Goal: Task Accomplishment & Management: Use online tool/utility

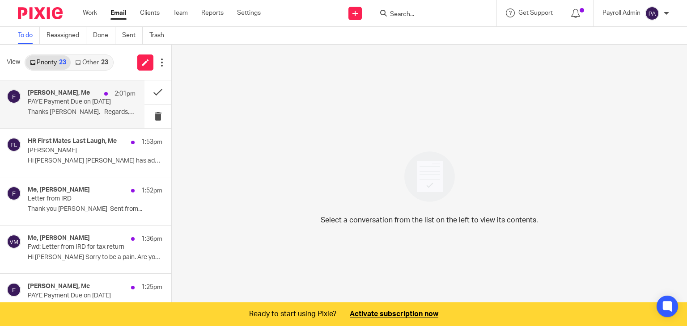
click at [75, 99] on p "PAYE Payment Due on [DATE]" at bounding box center [71, 102] width 86 height 8
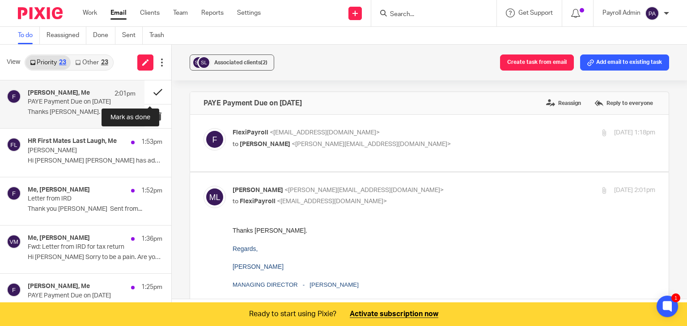
click at [150, 91] on button at bounding box center [157, 92] width 27 height 24
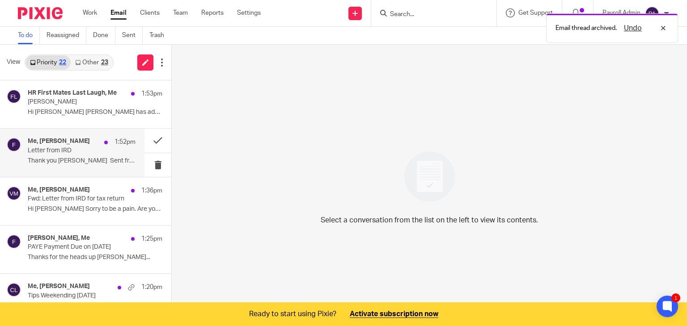
click at [73, 152] on p "Letter from IRD" at bounding box center [71, 151] width 86 height 8
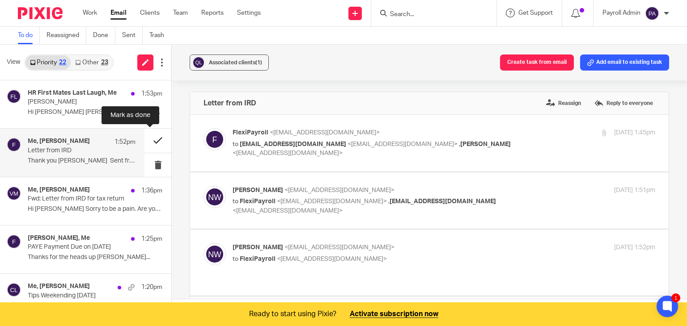
click at [152, 138] on button at bounding box center [157, 141] width 27 height 24
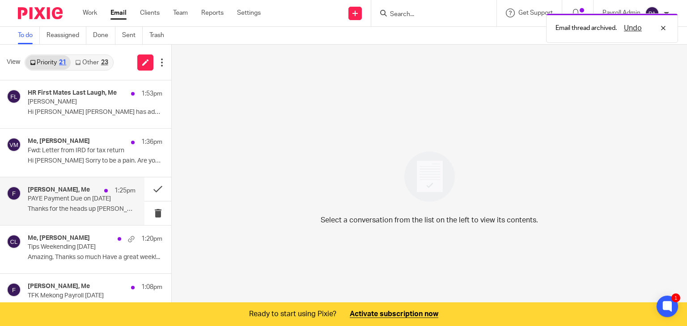
click at [60, 201] on p "PAYE Payment Due on [DATE]" at bounding box center [71, 199] width 86 height 8
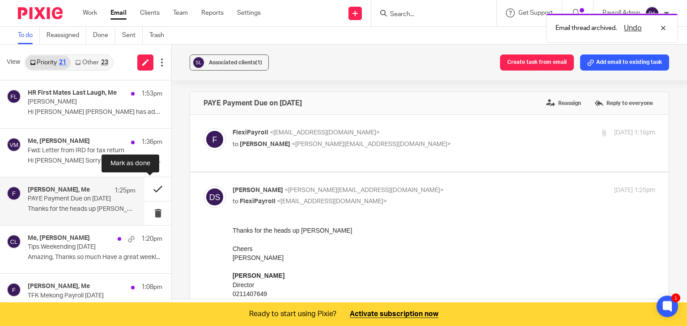
click at [148, 186] on button at bounding box center [157, 189] width 27 height 24
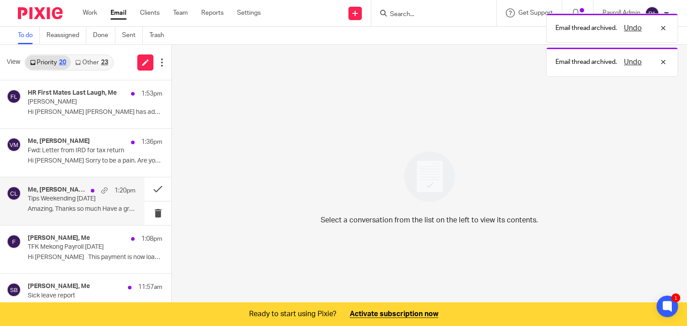
click at [62, 196] on p "Tips Weekending [DATE]" at bounding box center [71, 199] width 86 height 8
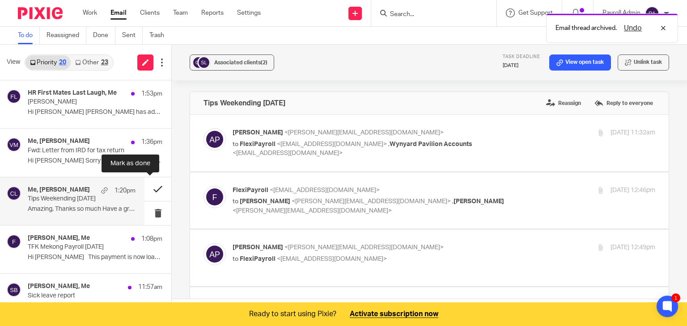
click at [149, 185] on button at bounding box center [157, 189] width 27 height 24
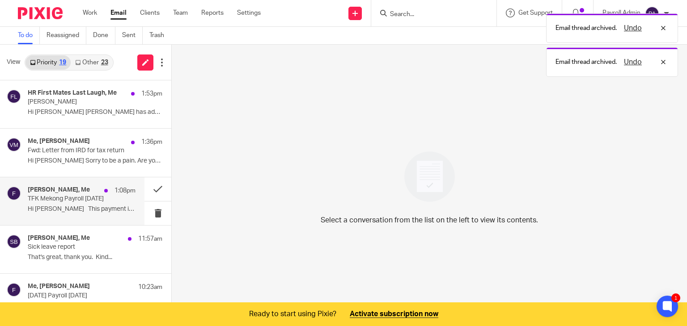
click at [55, 197] on p "TFK Mekong Payroll [DATE]" at bounding box center [71, 199] width 86 height 8
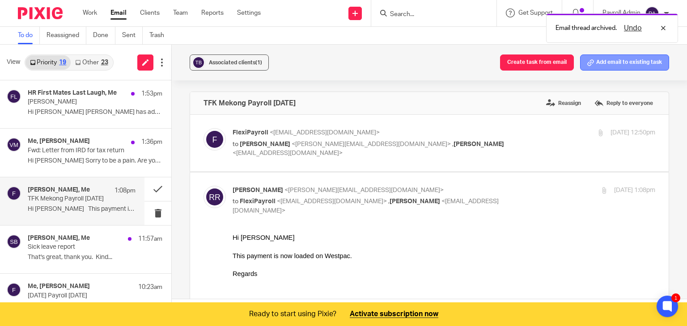
click at [614, 61] on button "Add email to existing task" at bounding box center [624, 63] width 89 height 16
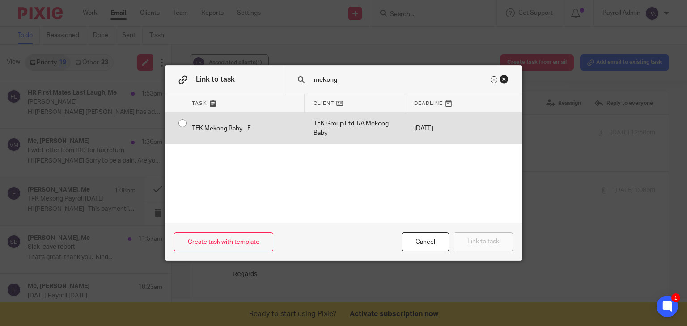
type input "mekong"
click at [175, 122] on input "radio" at bounding box center [182, 123] width 17 height 17
radio input "false"
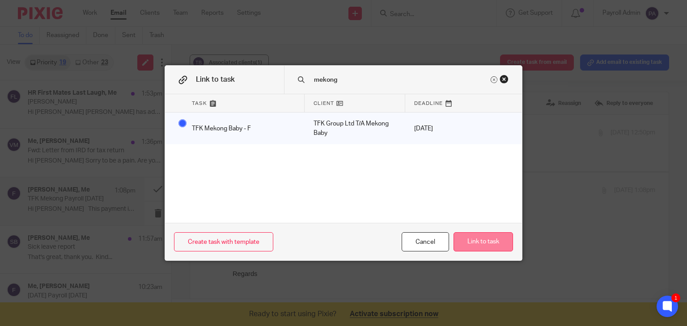
click at [474, 244] on button "Link to task" at bounding box center [482, 241] width 59 height 19
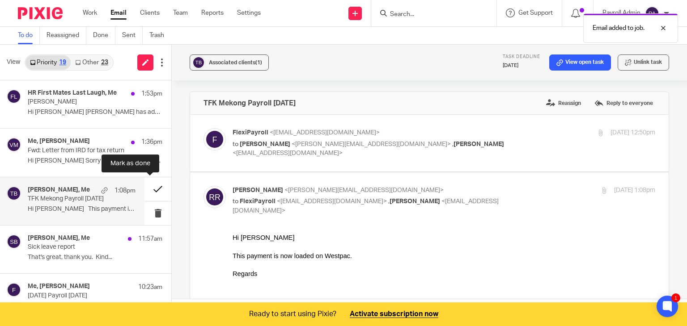
click at [146, 188] on button at bounding box center [157, 189] width 27 height 24
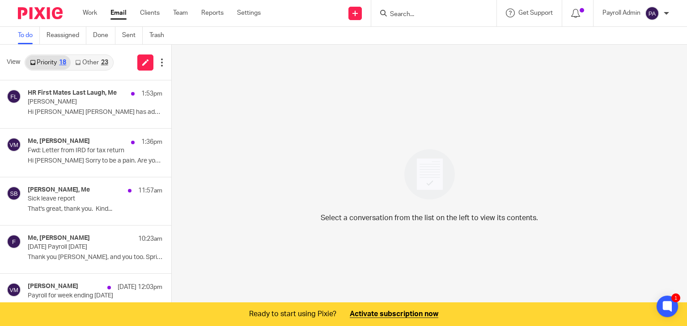
click at [95, 62] on link "Other 23" at bounding box center [92, 62] width 42 height 14
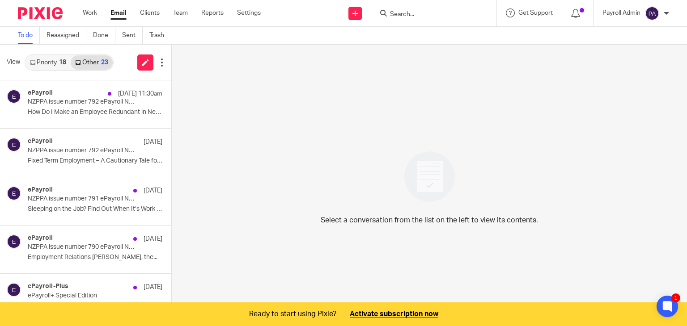
click at [57, 61] on link "Priority 18" at bounding box center [47, 62] width 45 height 14
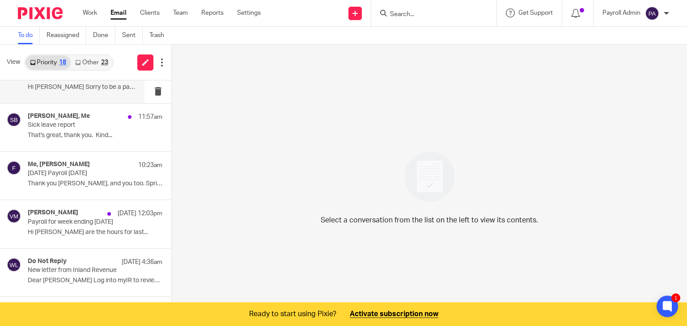
scroll to position [89, 0]
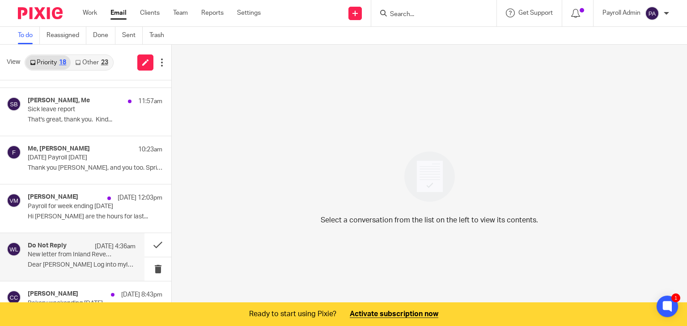
click at [76, 257] on p "New letter from Inland Revenue" at bounding box center [71, 255] width 86 height 8
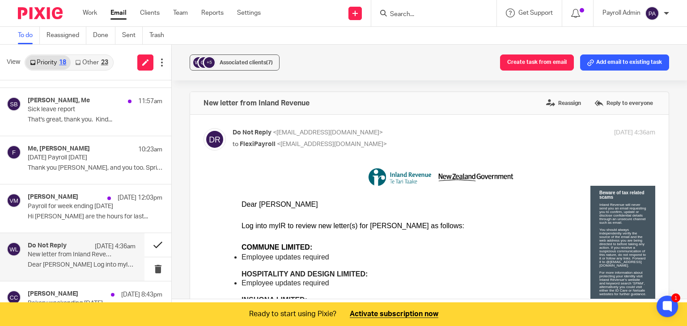
scroll to position [0, 0]
click at [147, 245] on button at bounding box center [157, 245] width 27 height 24
